Goal: Check status: Check status

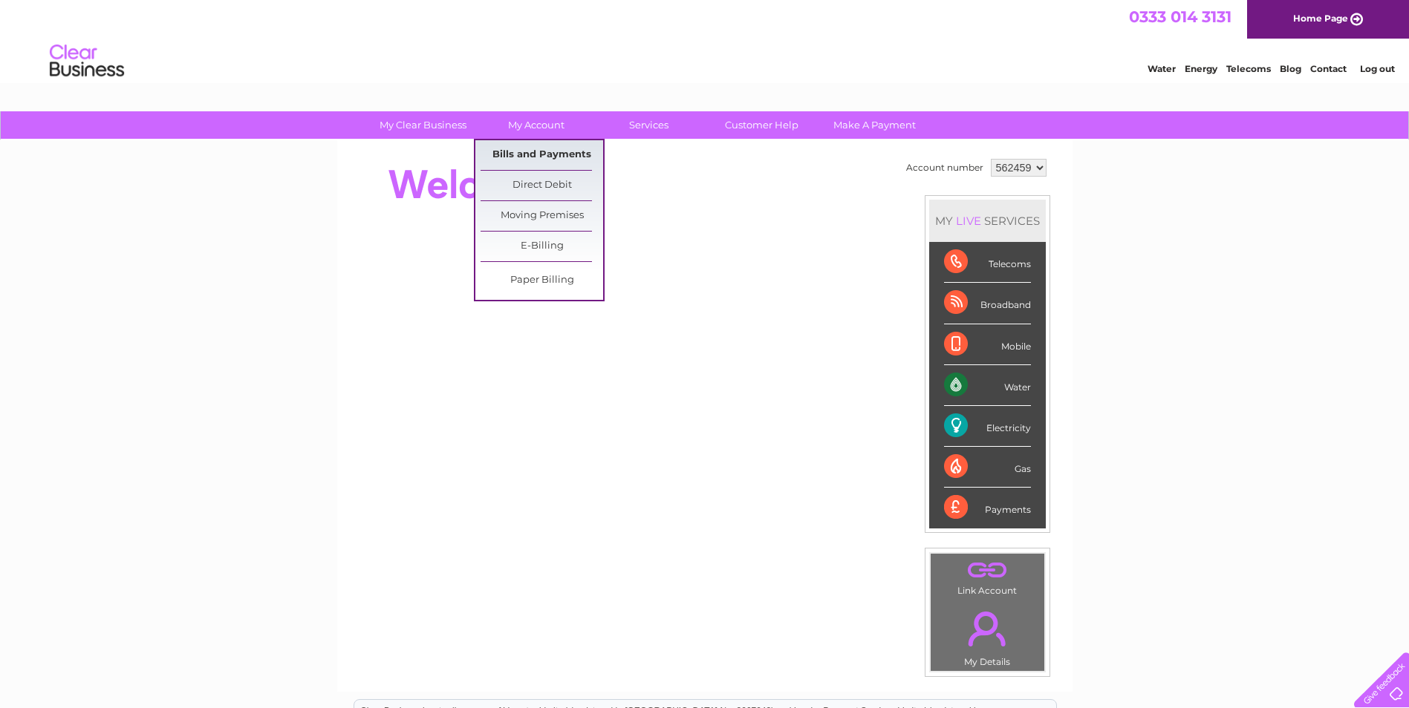
click at [514, 150] on link "Bills and Payments" at bounding box center [541, 155] width 123 height 30
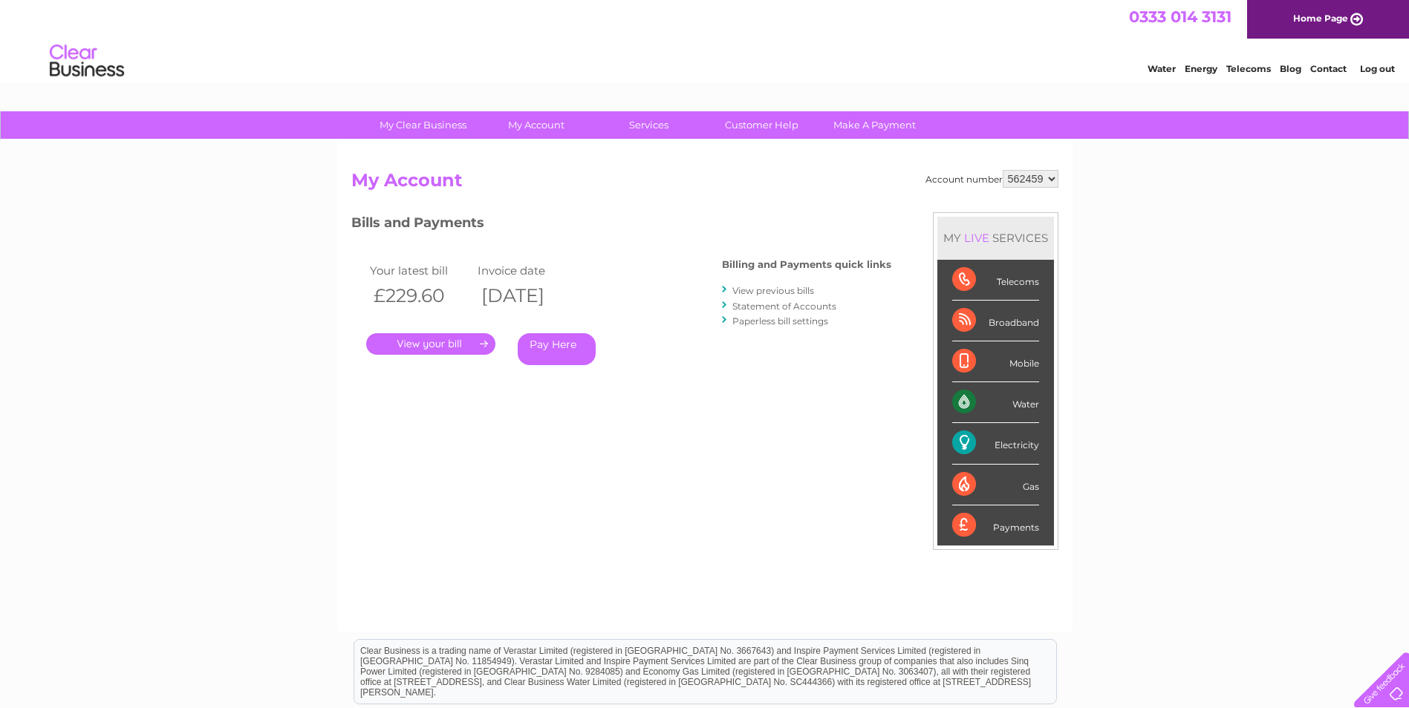
click at [428, 348] on link "." at bounding box center [430, 344] width 129 height 22
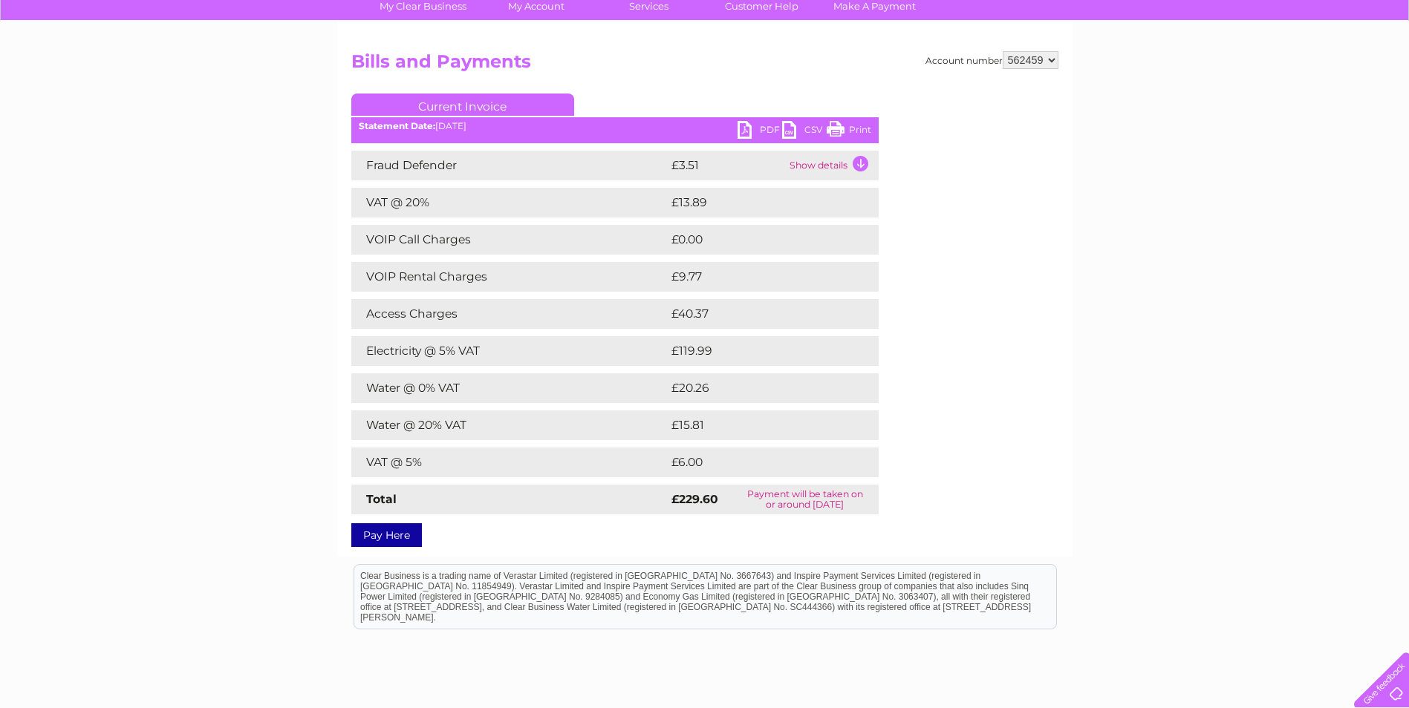
scroll to position [83, 0]
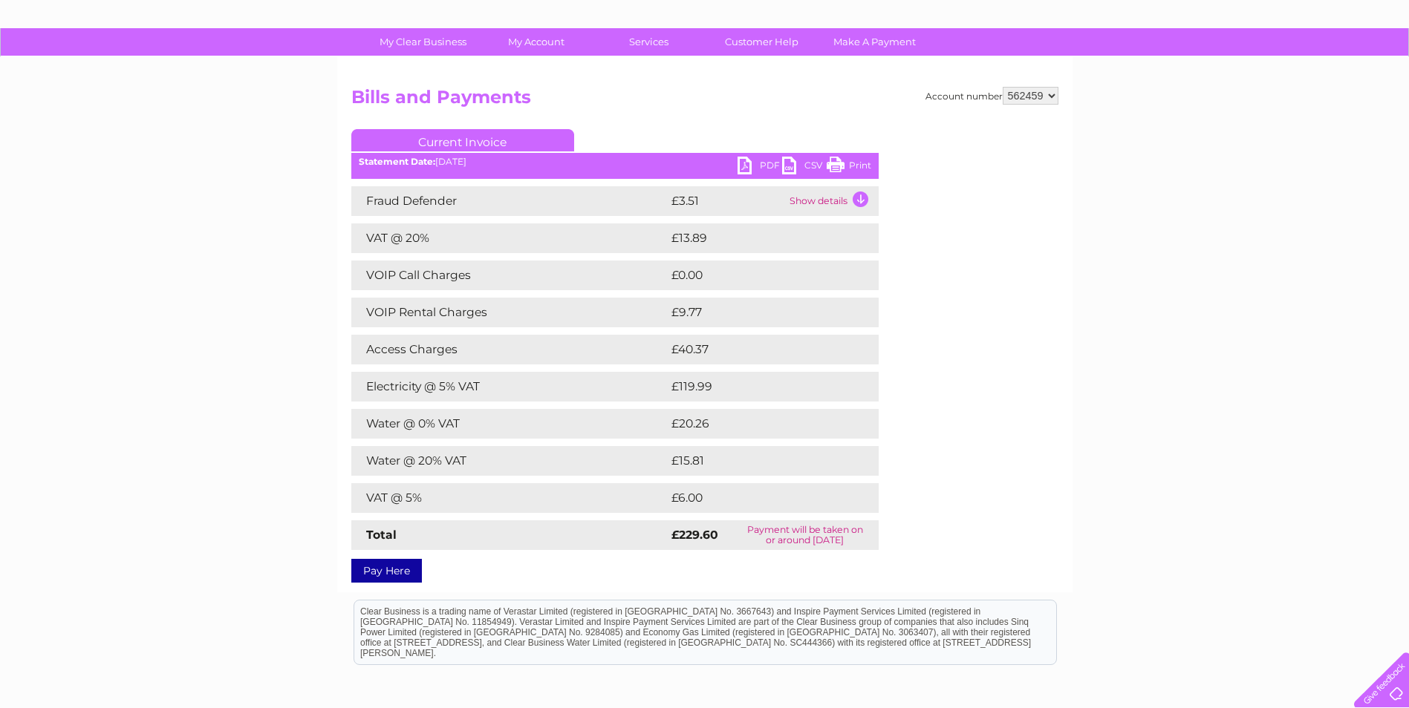
click at [852, 166] on link "Print" at bounding box center [849, 168] width 45 height 22
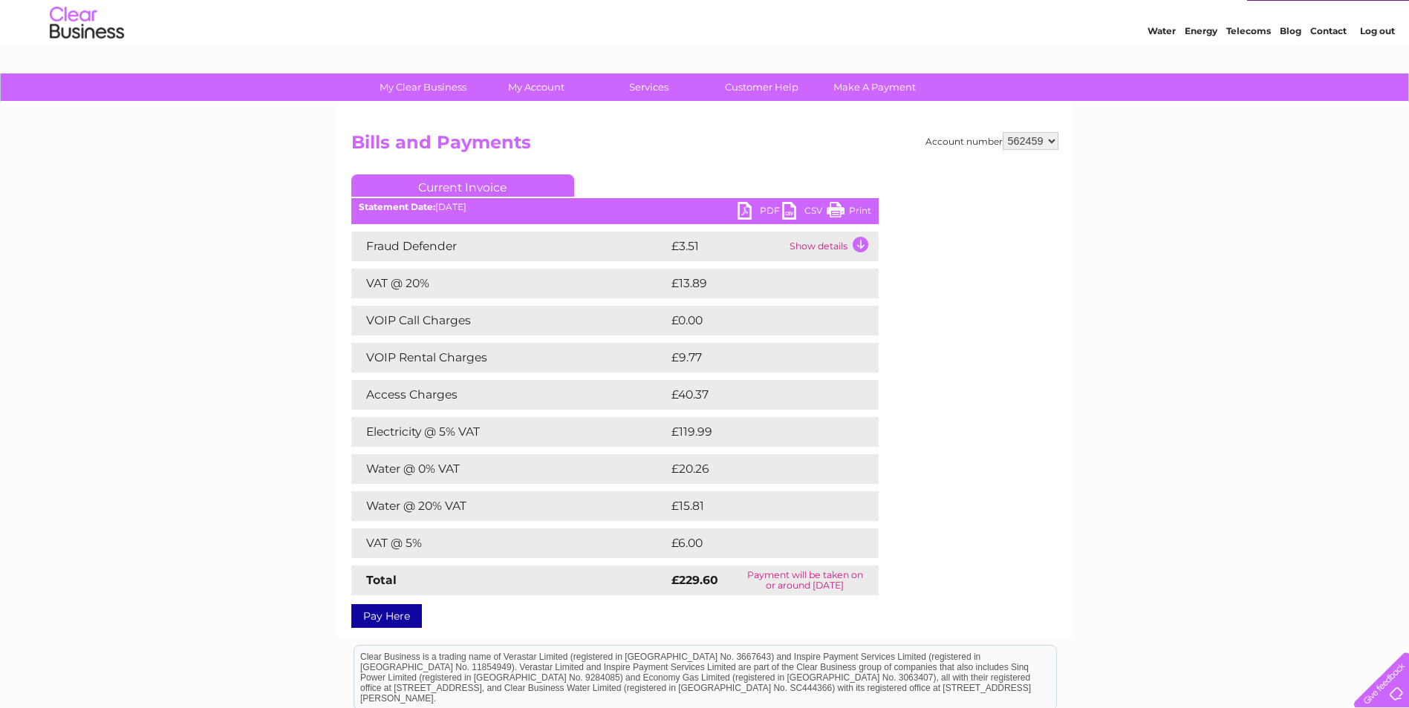
scroll to position [74, 0]
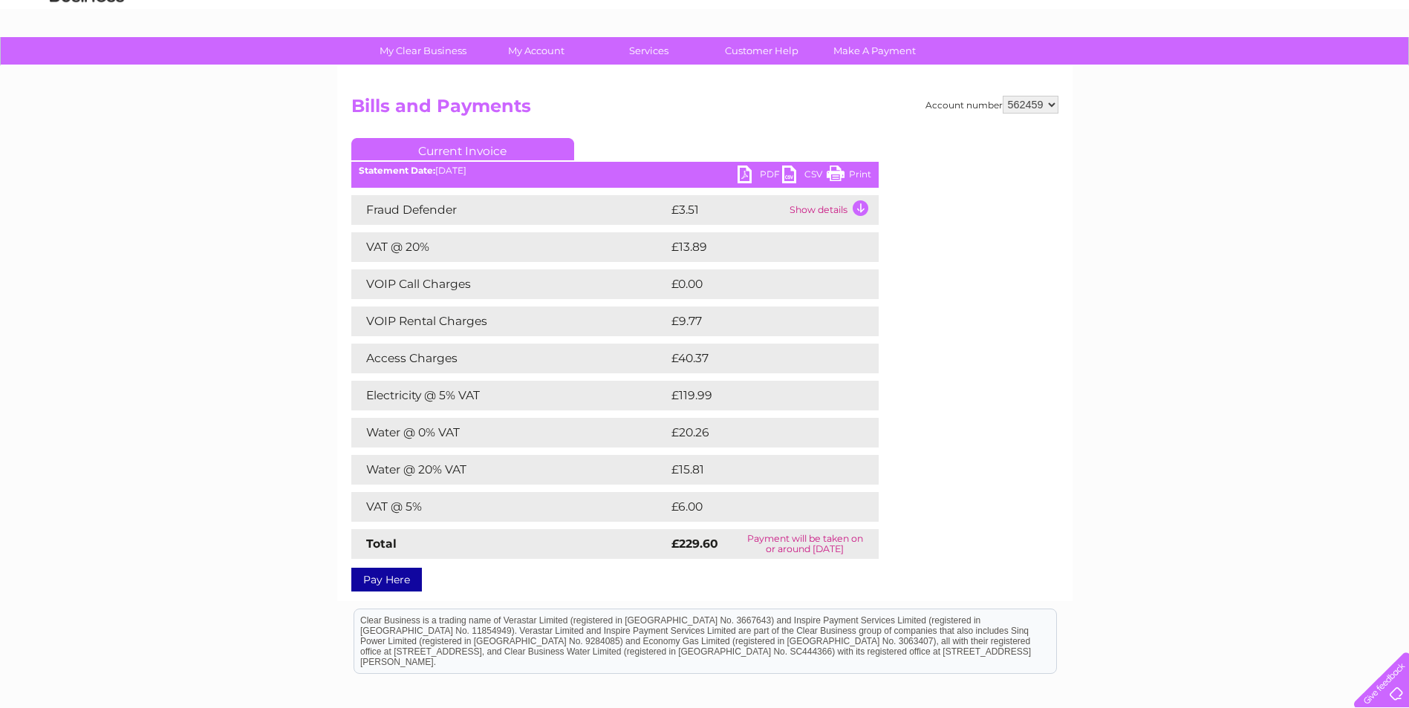
click at [749, 168] on link "PDF" at bounding box center [759, 177] width 45 height 22
